Goal: Find specific page/section: Find specific page/section

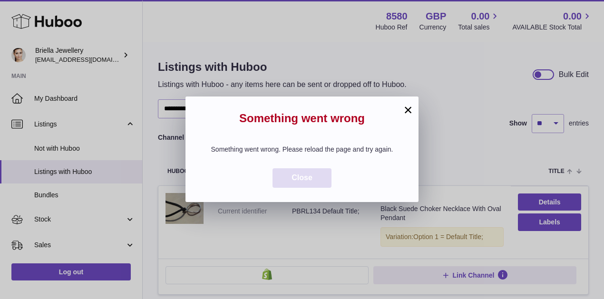
click at [312, 182] on button "Close" at bounding box center [301, 177] width 59 height 19
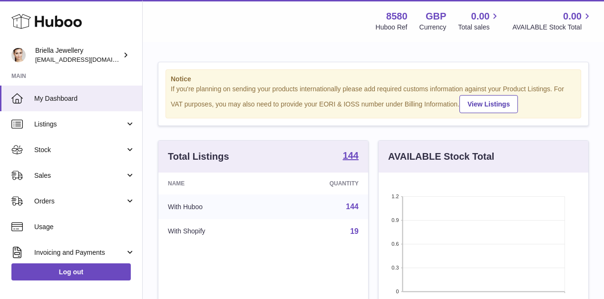
scroll to position [148, 210]
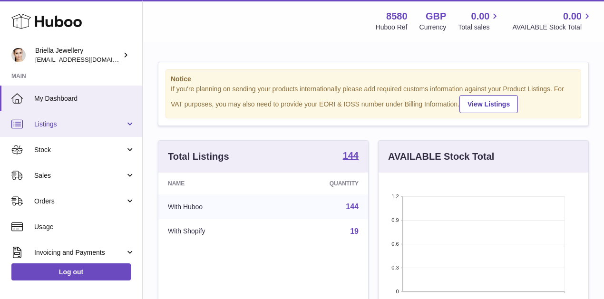
click at [59, 133] on link "Listings" at bounding box center [71, 124] width 142 height 26
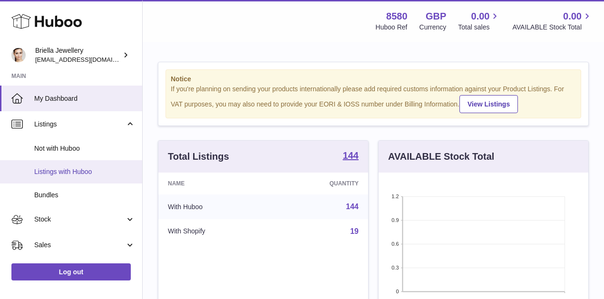
click at [64, 170] on span "Listings with Huboo" at bounding box center [84, 171] width 101 height 9
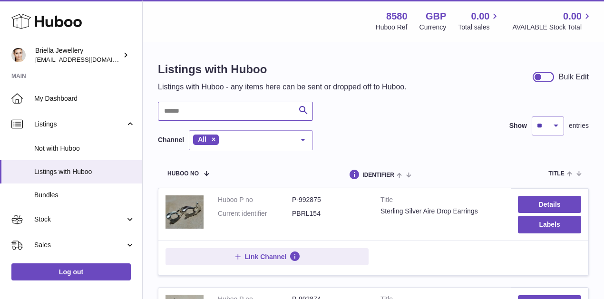
click at [183, 110] on input "text" at bounding box center [235, 111] width 155 height 19
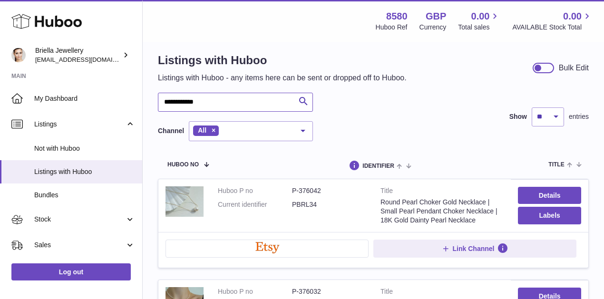
scroll to position [11, 0]
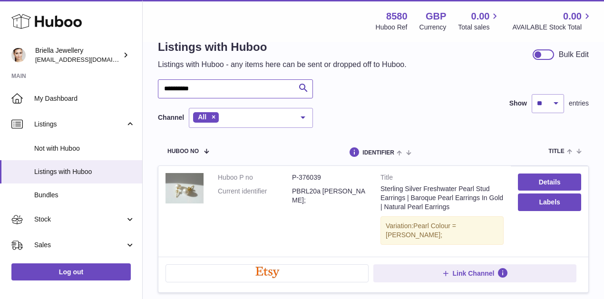
scroll to position [23, 0]
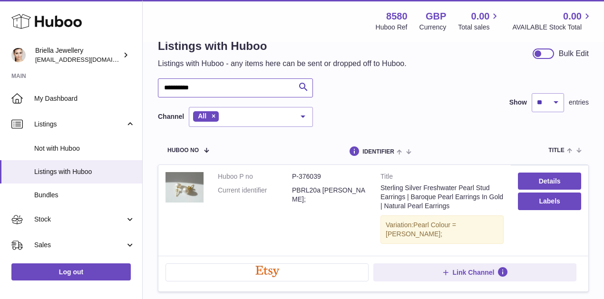
type input "**********"
drag, startPoint x: 315, startPoint y: 176, endPoint x: 300, endPoint y: 177, distance: 15.2
click at [300, 177] on dd "P-376039" at bounding box center [329, 176] width 74 height 9
